Goal: Information Seeking & Learning: Learn about a topic

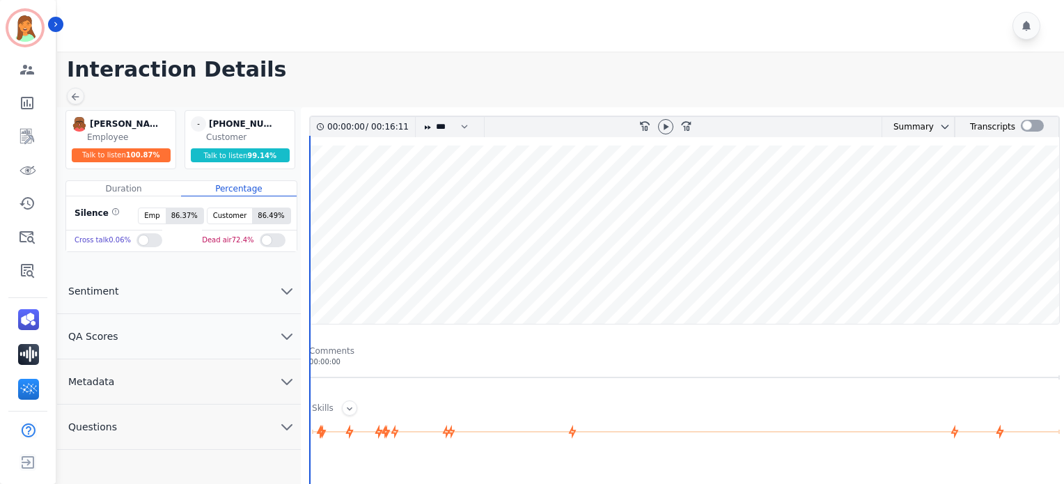
click at [146, 385] on button "Metadata" at bounding box center [179, 381] width 244 height 45
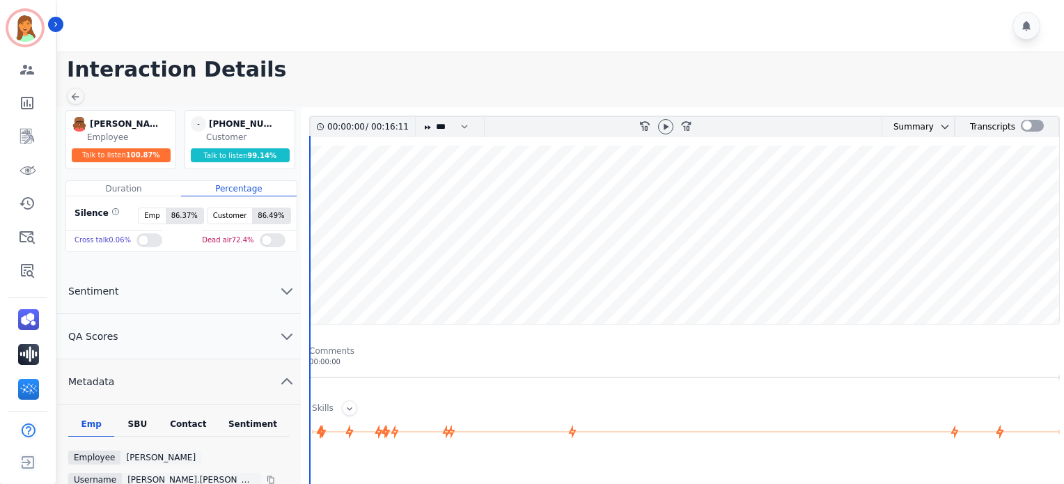
click at [620, 286] on wave at bounding box center [685, 235] width 750 height 178
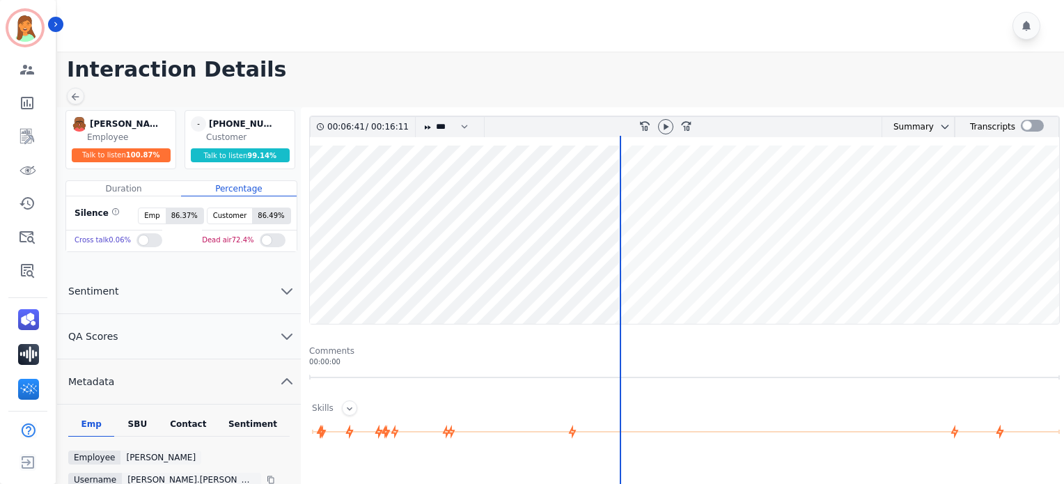
click at [627, 285] on wave at bounding box center [685, 235] width 750 height 178
click at [627, 297] on div at bounding box center [627, 378] width 1 height 484
click at [936, 287] on wave at bounding box center [685, 235] width 750 height 178
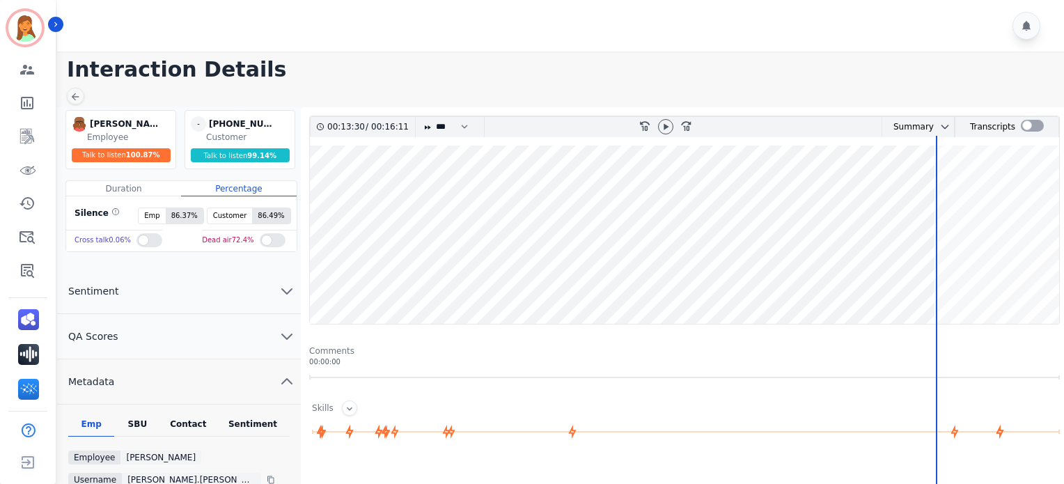
click at [621, 286] on wave at bounding box center [685, 235] width 750 height 178
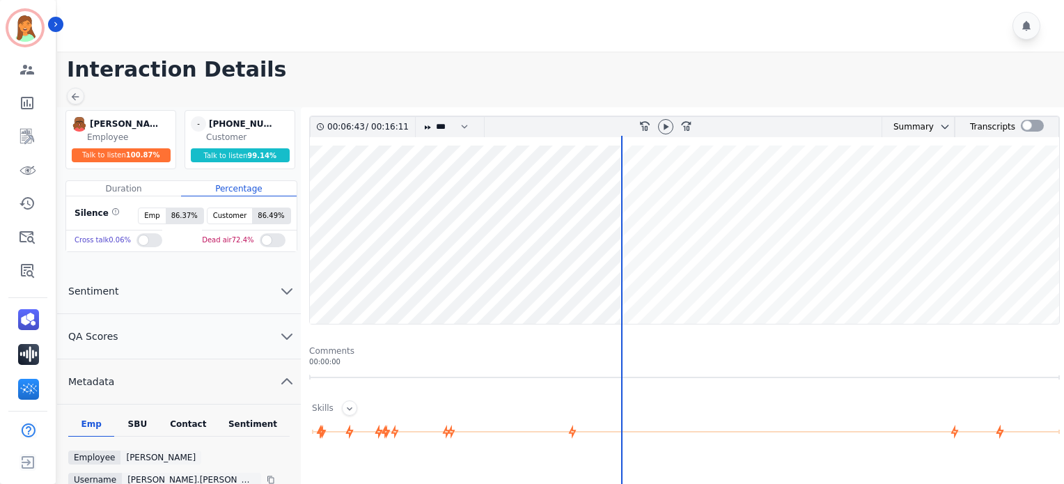
click at [309, 290] on div "00:06:43 / 00:16:11 * * * **** * *** * **** rewind-10 fast-forward-10 Summary A…" at bounding box center [684, 220] width 751 height 209
click at [1032, 121] on div at bounding box center [1032, 126] width 23 height 12
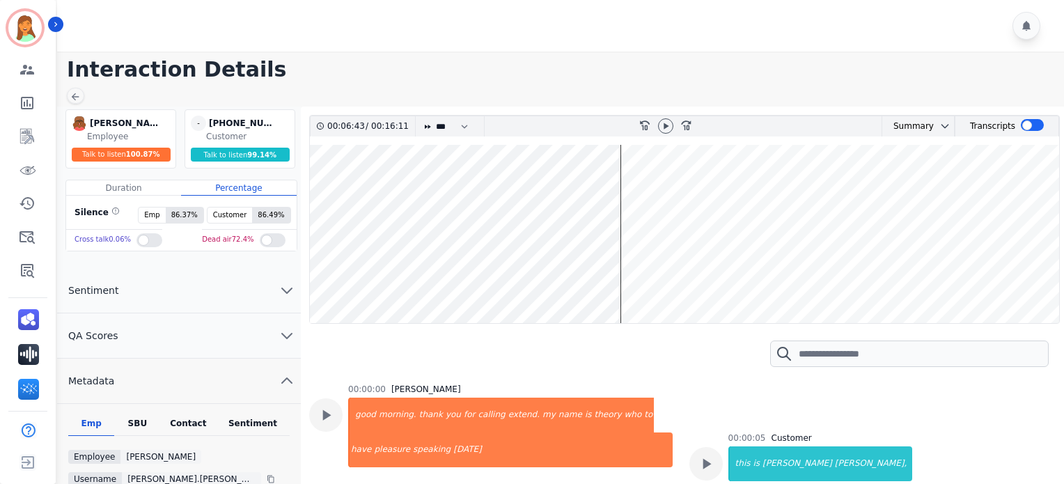
click at [310, 279] on wave at bounding box center [685, 234] width 750 height 178
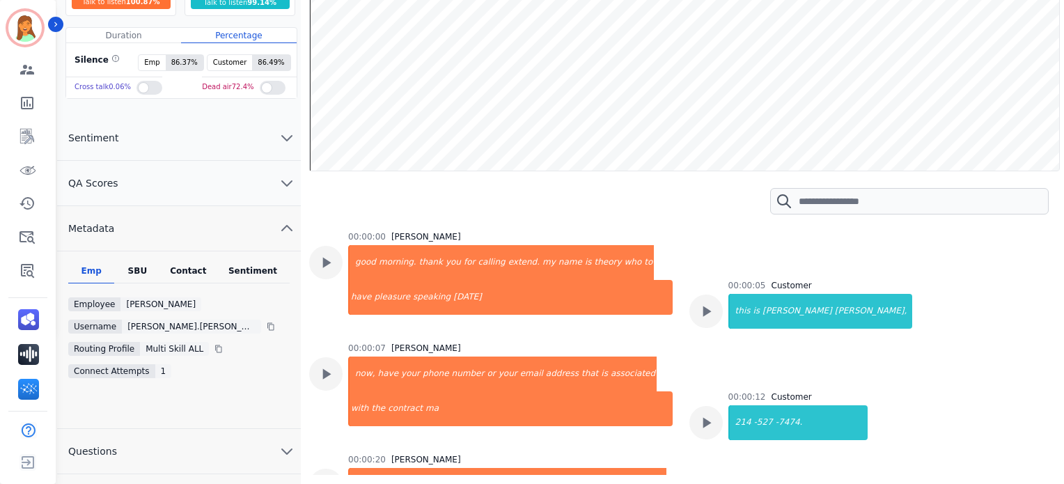
click at [203, 268] on div "Contact" at bounding box center [189, 274] width 56 height 18
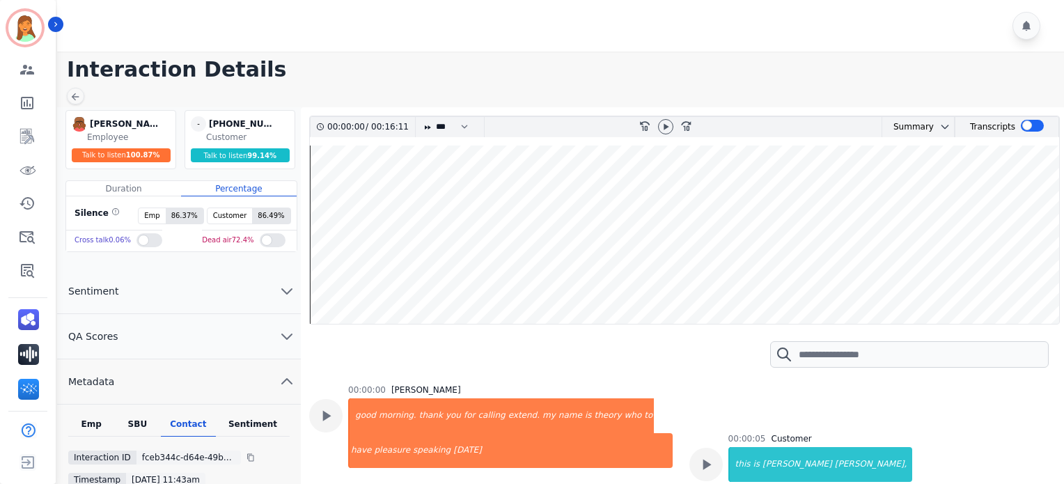
scroll to position [93, 0]
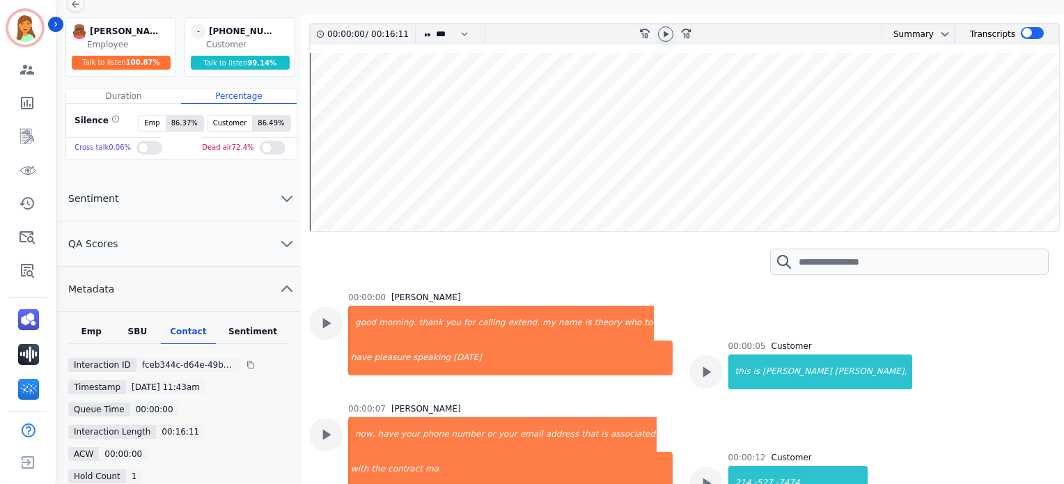
click at [669, 37] on icon at bounding box center [665, 34] width 11 height 11
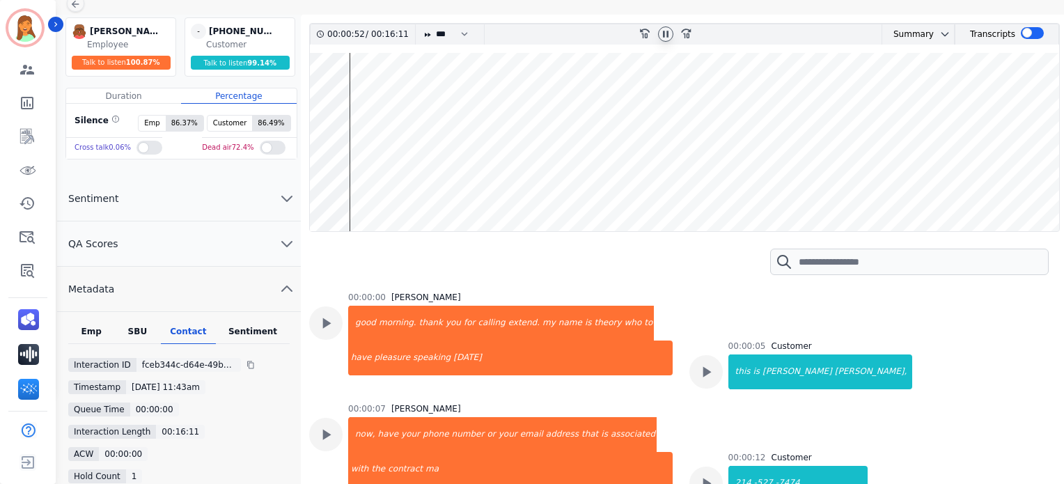
click at [666, 36] on icon at bounding box center [665, 34] width 11 height 11
click at [664, 38] on icon at bounding box center [665, 34] width 11 height 11
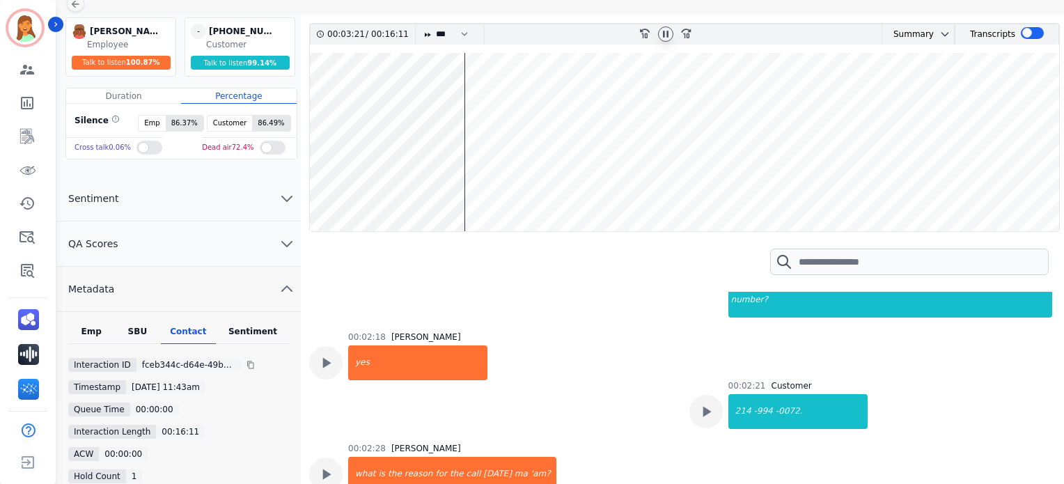
scroll to position [1115, 0]
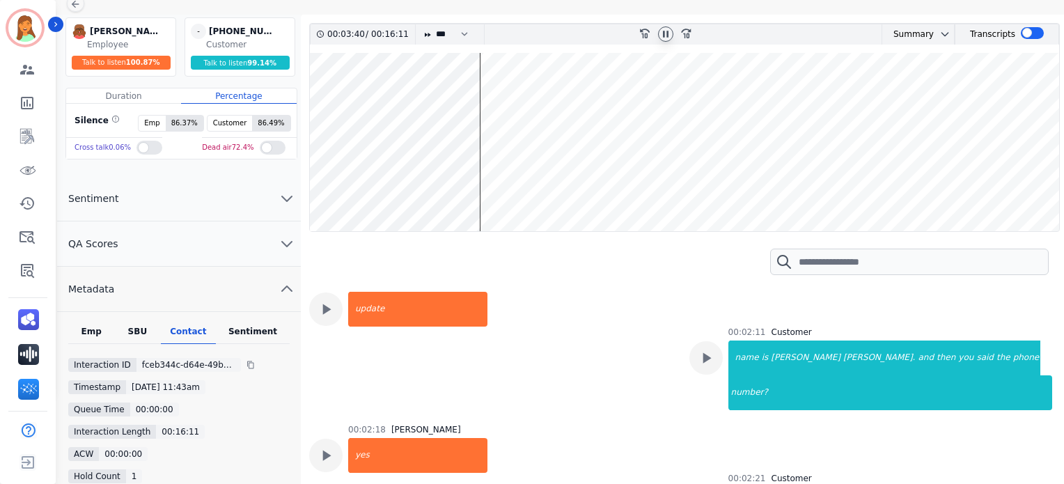
click at [665, 36] on icon at bounding box center [666, 34] width 6 height 6
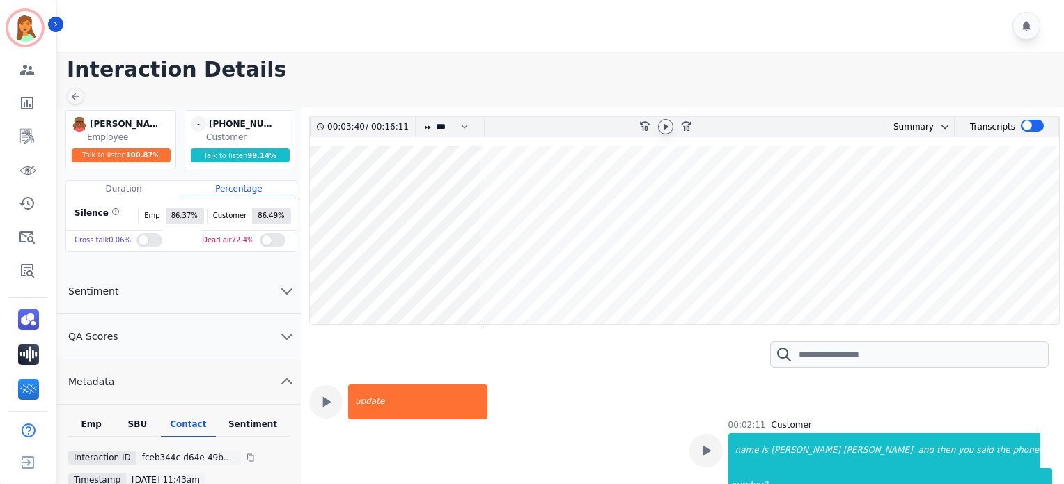
click at [667, 125] on icon at bounding box center [666, 126] width 5 height 6
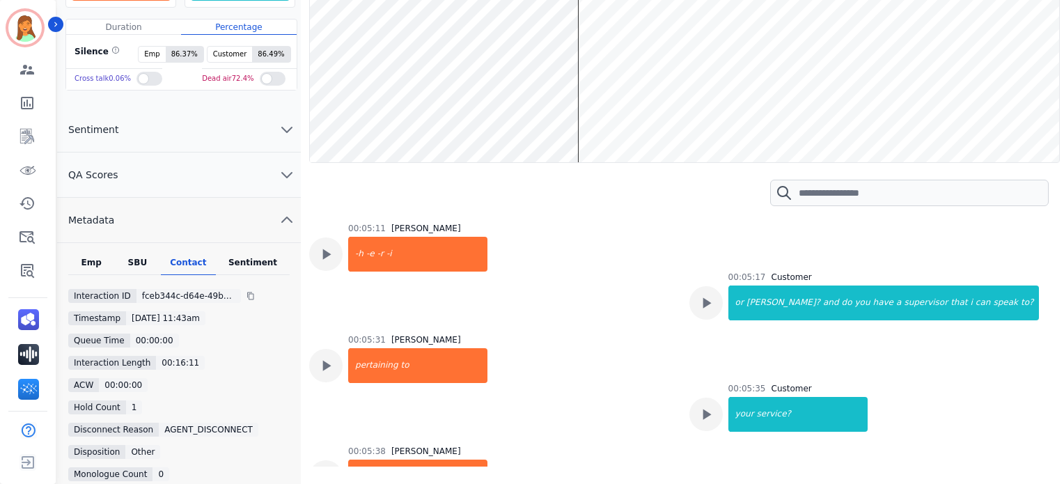
scroll to position [69, 0]
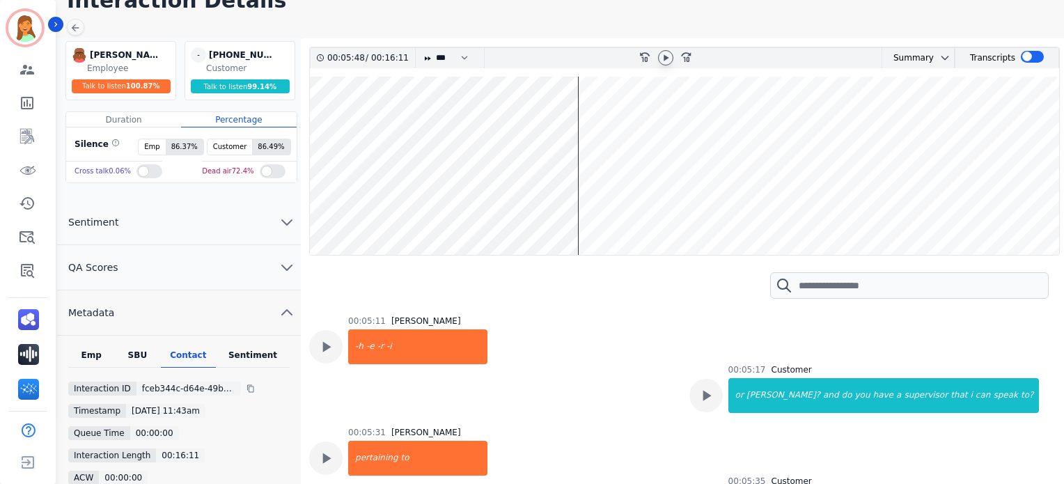
click at [669, 60] on icon at bounding box center [665, 57] width 11 height 11
click at [663, 63] on div at bounding box center [665, 57] width 15 height 15
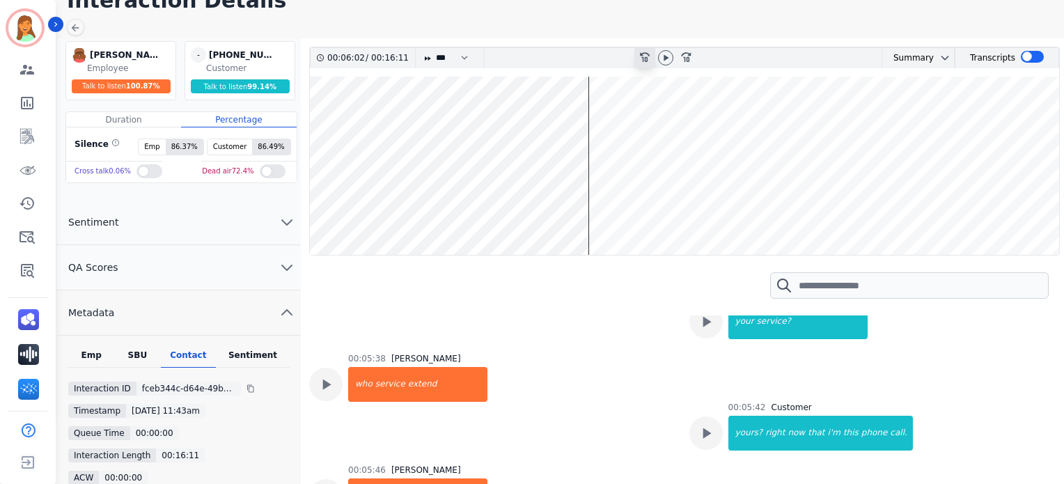
click at [646, 61] on icon at bounding box center [645, 57] width 10 height 10
click at [669, 56] on icon at bounding box center [665, 57] width 11 height 11
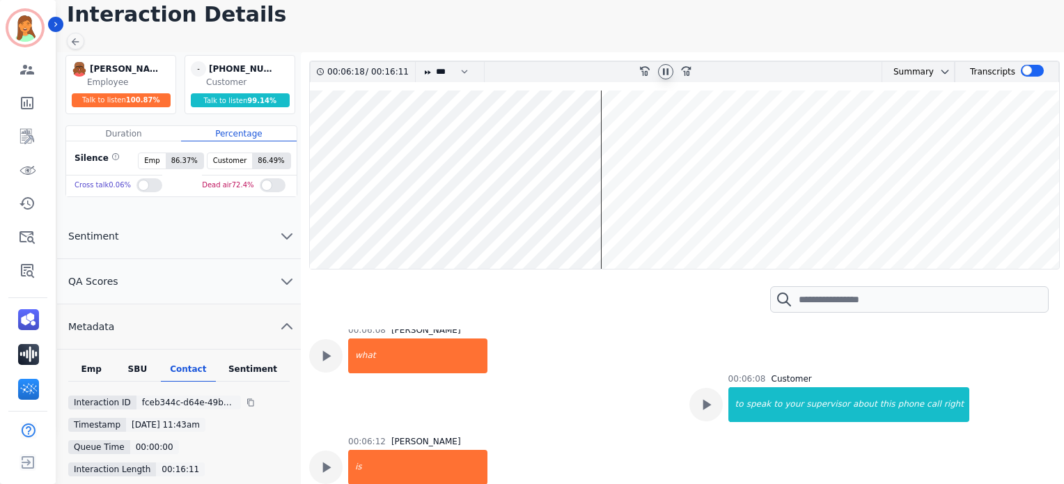
scroll to position [32, 0]
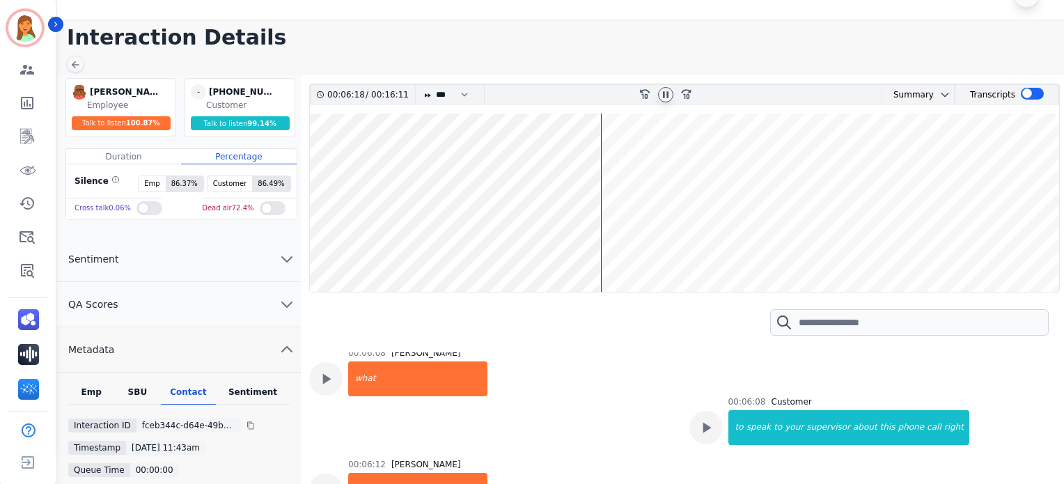
click at [665, 93] on icon at bounding box center [665, 94] width 11 height 11
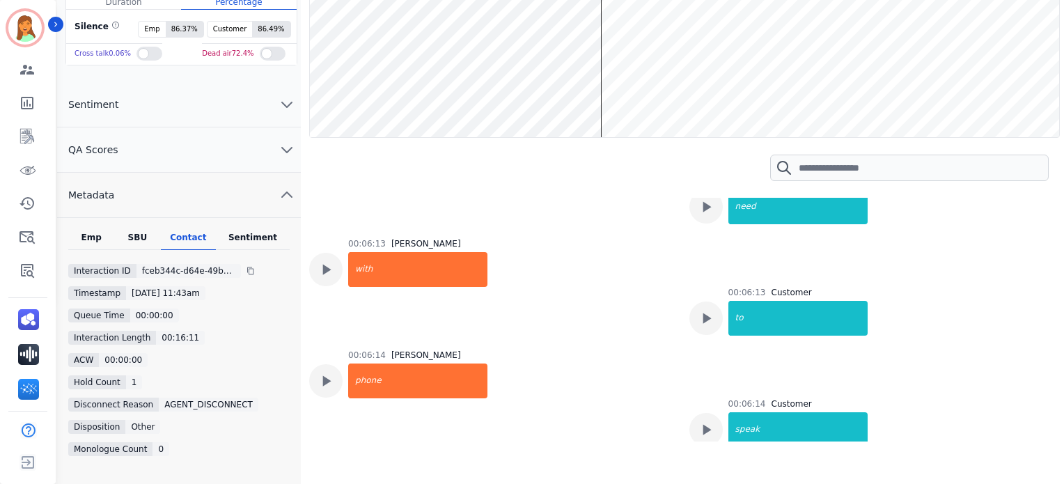
scroll to position [94, 0]
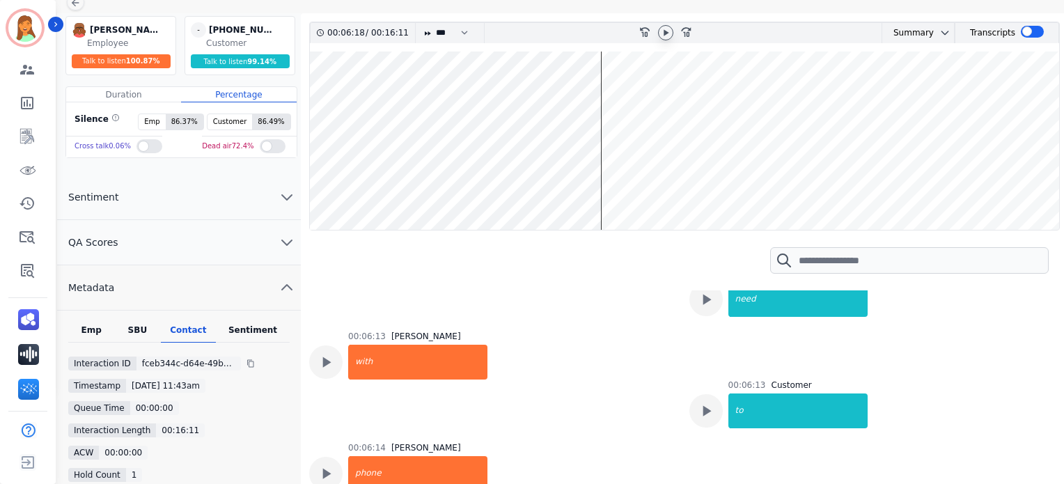
click at [598, 112] on wave at bounding box center [685, 141] width 750 height 178
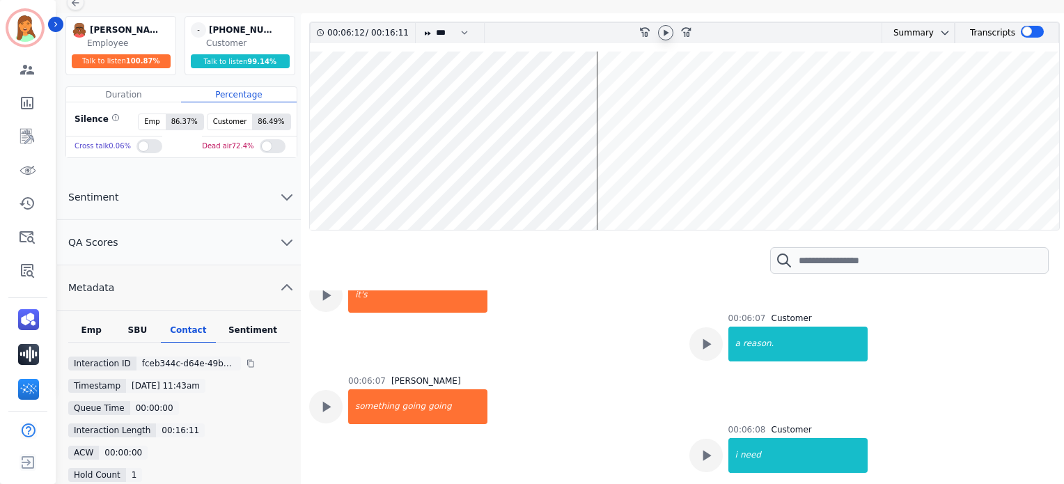
click at [665, 31] on icon at bounding box center [666, 32] width 5 height 6
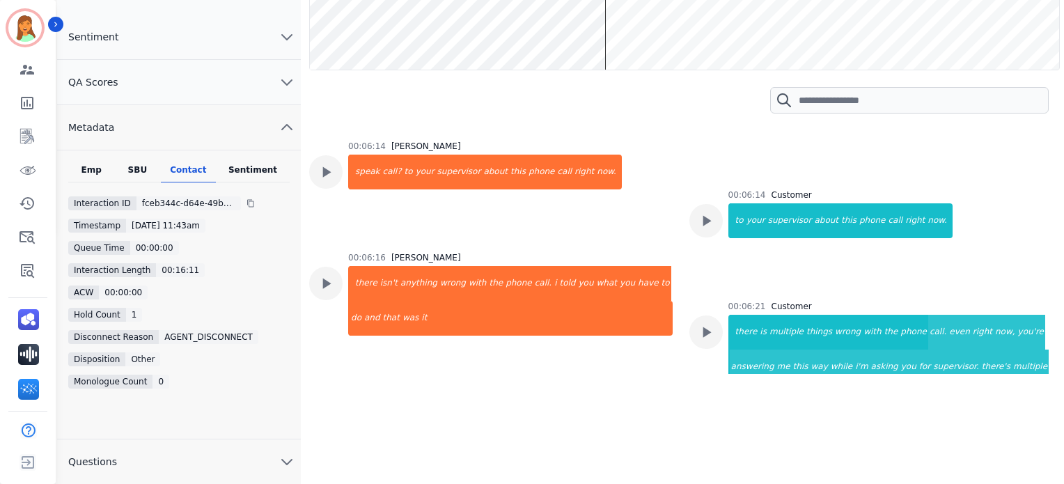
scroll to position [4724, 0]
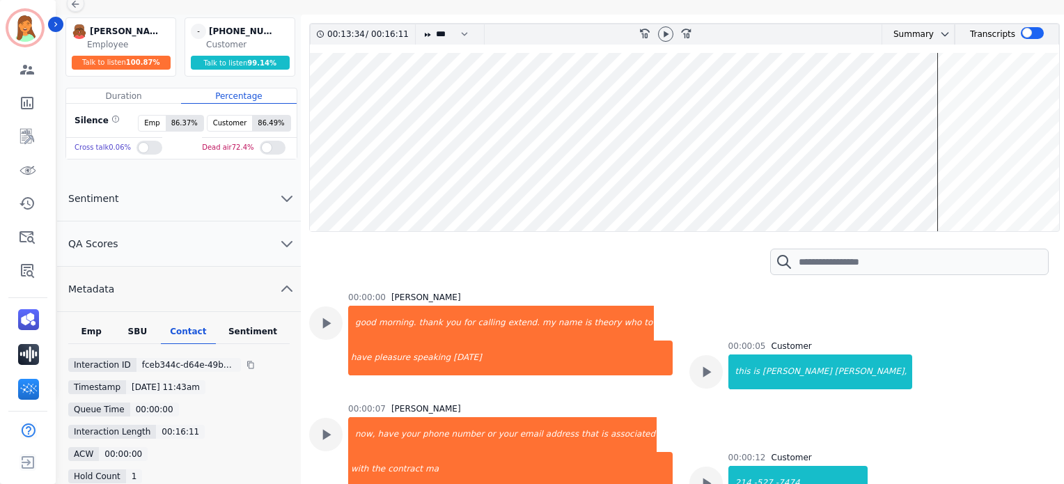
scroll to position [6922, 0]
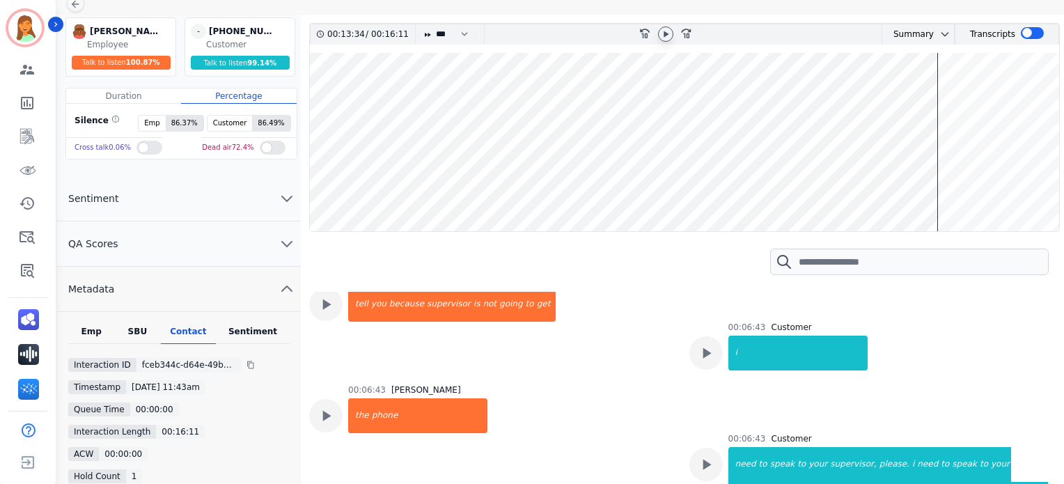
click at [672, 33] on div at bounding box center [665, 33] width 15 height 15
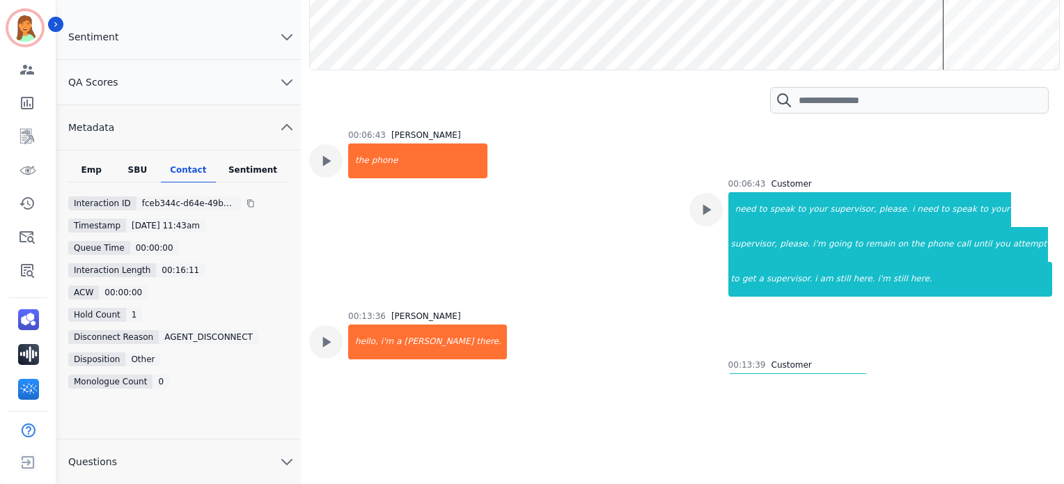
scroll to position [69, 0]
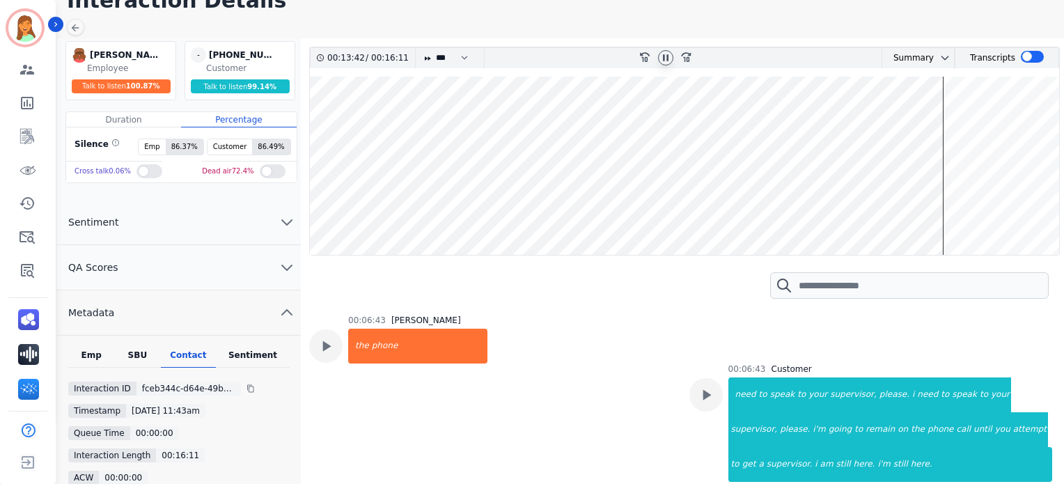
click at [670, 61] on icon at bounding box center [665, 57] width 11 height 11
click at [663, 65] on div at bounding box center [666, 58] width 21 height 20
click at [663, 55] on icon at bounding box center [666, 57] width 6 height 6
click at [661, 61] on icon at bounding box center [665, 57] width 11 height 11
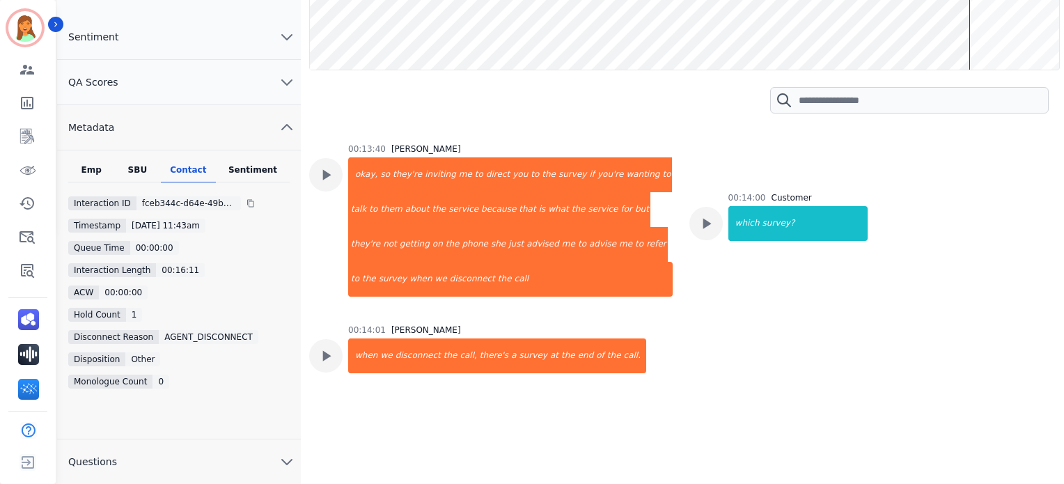
scroll to position [7387, 0]
